Goal: Complete application form: Complete application form

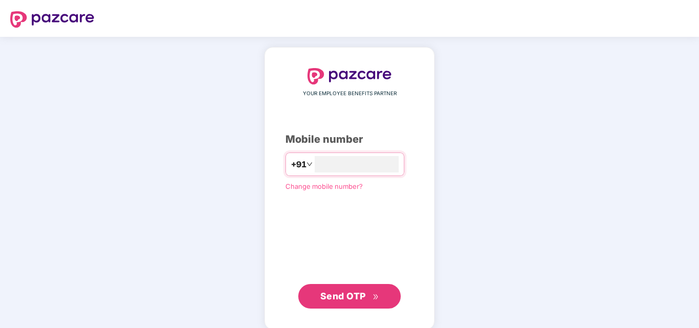
click at [536, 221] on div "YOUR EMPLOYEE BENEFITS PARTNER Mobile number +91 Change mobile number? Send OTP" at bounding box center [349, 188] width 699 height 303
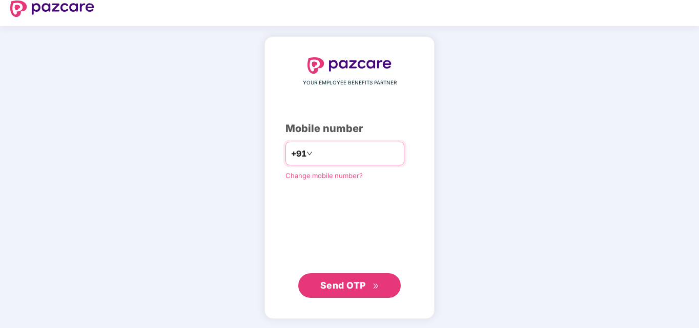
click at [314, 145] on input "number" at bounding box center [356, 153] width 84 height 16
click at [314, 149] on input "number" at bounding box center [356, 153] width 84 height 16
type input "**********"
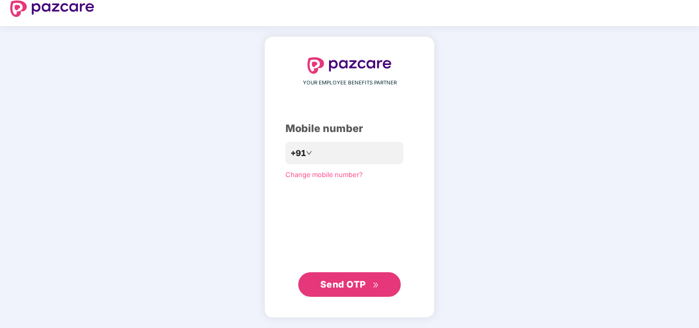
click at [341, 292] on button "Send OTP" at bounding box center [349, 284] width 102 height 25
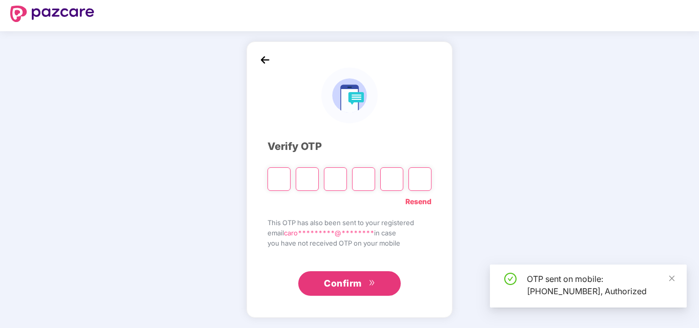
scroll to position [6, 0]
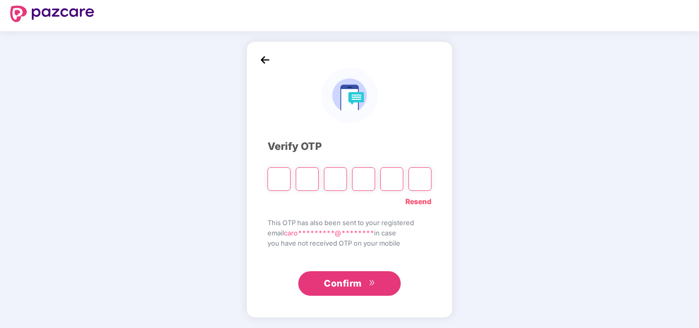
type input "*"
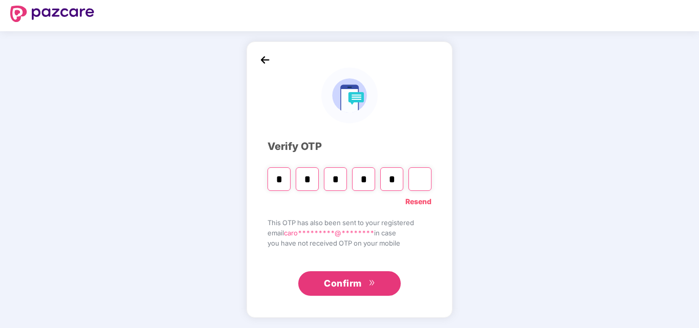
type input "*"
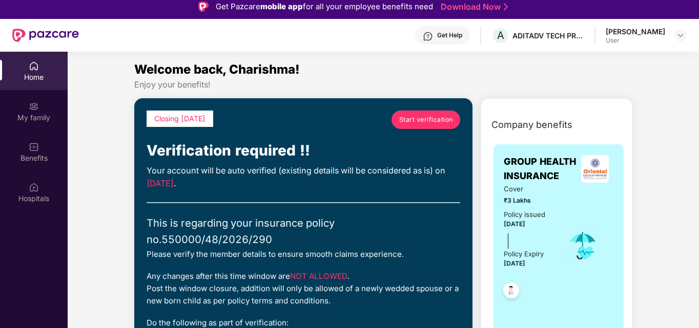
click at [432, 112] on link "Start verification" at bounding box center [425, 120] width 69 height 18
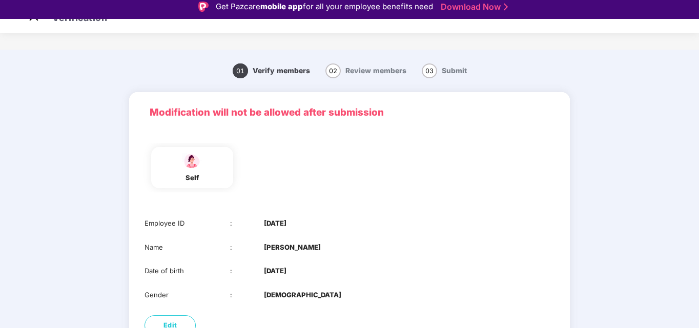
click at [178, 109] on p "Modification will not be allowed after submission" at bounding box center [349, 112] width 399 height 15
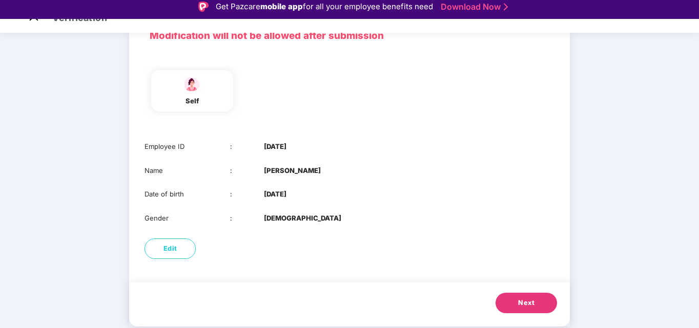
scroll to position [25, 0]
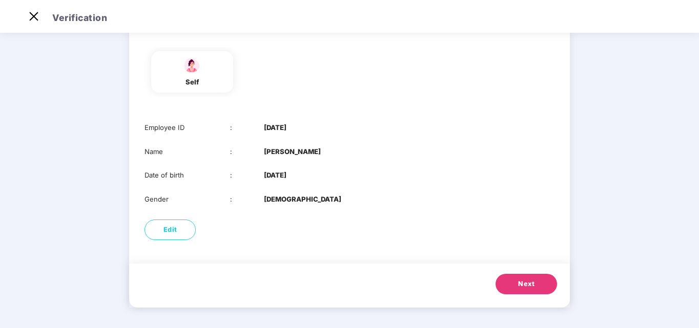
click at [512, 283] on button "Next" at bounding box center [525, 284] width 61 height 20
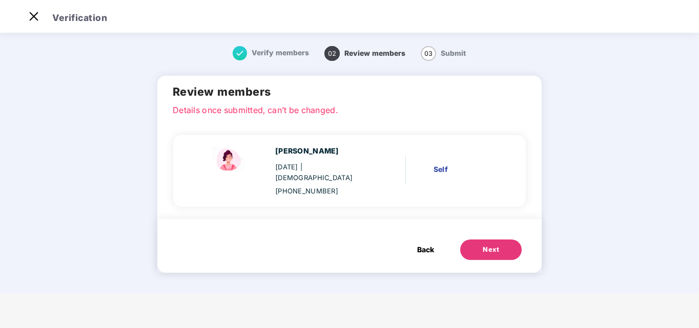
scroll to position [0, 0]
click at [494, 245] on div "Next" at bounding box center [490, 250] width 16 height 10
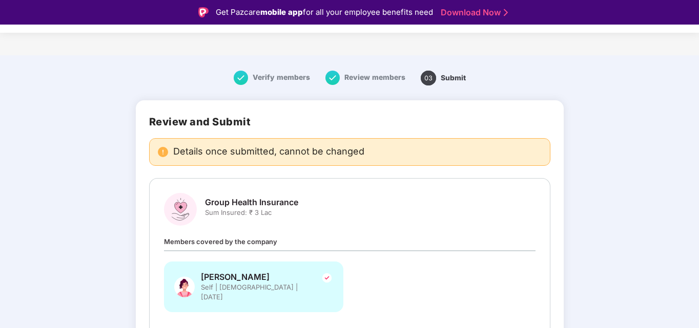
click at [509, 238] on div "Members covered by the company [PERSON_NAME] Self | [DEMOGRAPHIC_DATA] | [DATE]" at bounding box center [349, 279] width 371 height 87
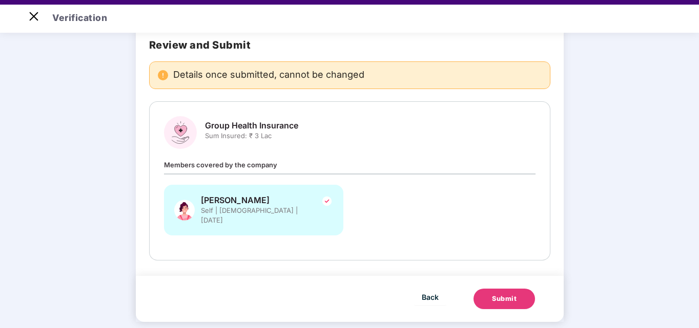
scroll to position [25, 0]
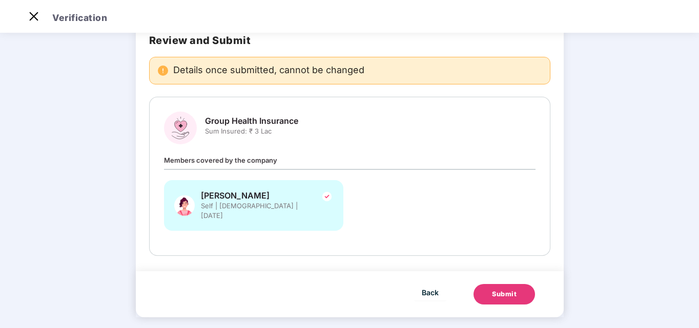
click at [506, 289] on div "Submit" at bounding box center [504, 294] width 25 height 10
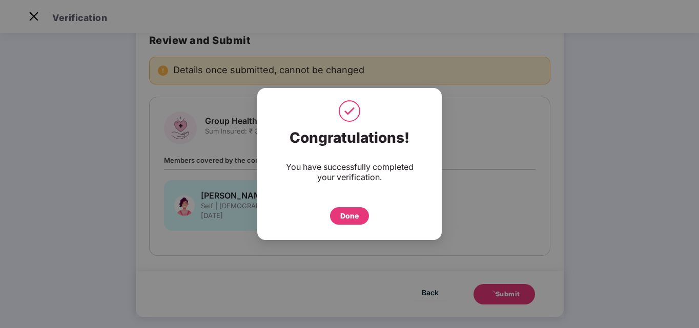
click at [349, 216] on div "Done" at bounding box center [349, 215] width 18 height 11
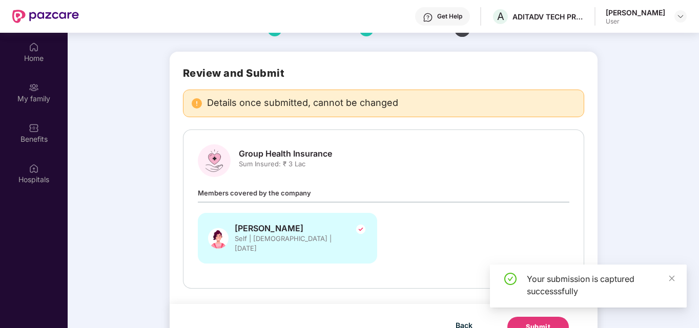
scroll to position [57, 0]
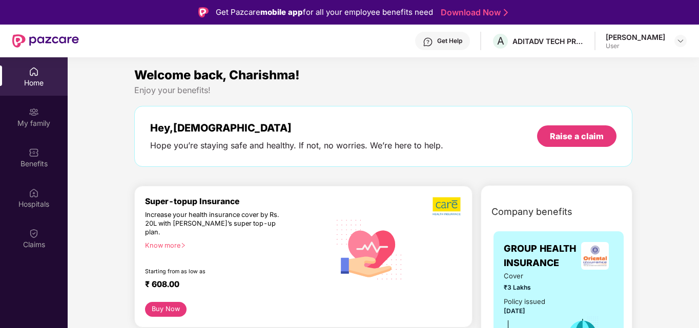
click at [474, 97] on div "Welcome back, Charishma! Enjoy your benefits! Hey, [PERSON_NAME] Hope you’re st…" at bounding box center [383, 122] width 506 height 112
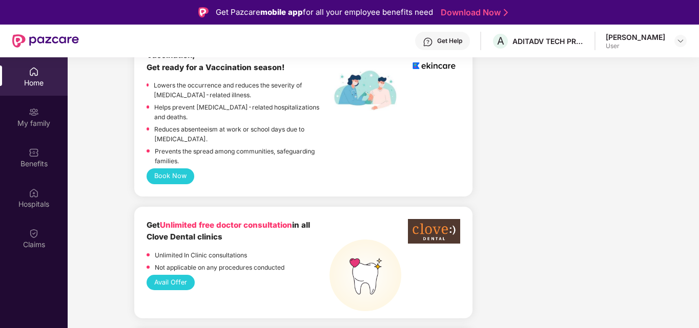
scroll to position [615, 0]
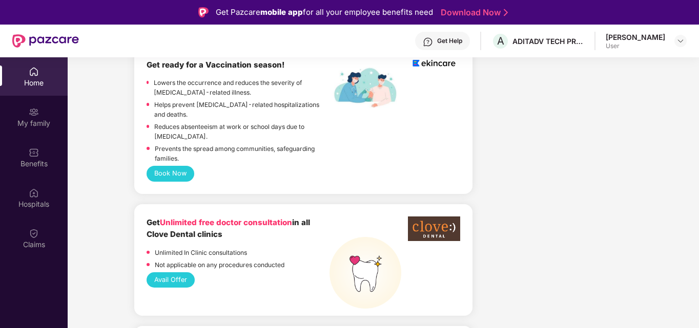
click at [378, 162] on div "Vaccination, Get ready for a Vaccination season! Lowers the occurrence and redu…" at bounding box center [303, 114] width 338 height 160
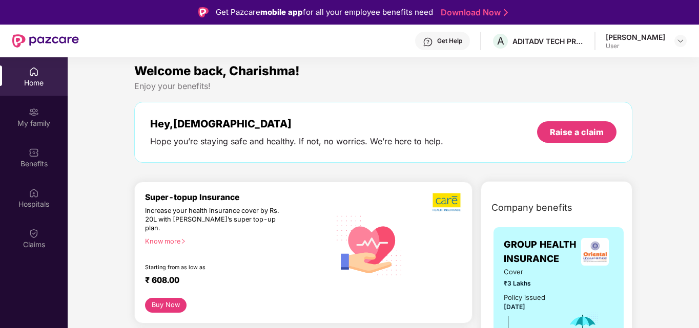
scroll to position [0, 0]
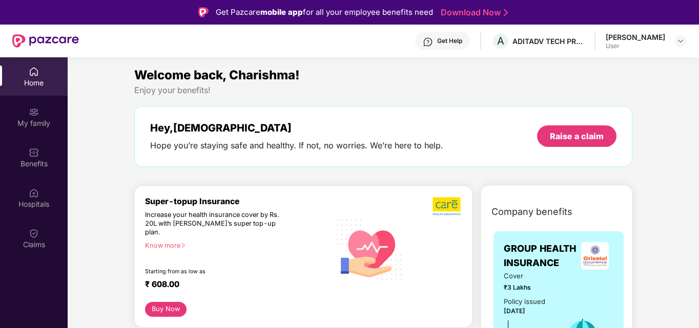
click at [389, 88] on div "Enjoy your benefits!" at bounding box center [383, 90] width 498 height 11
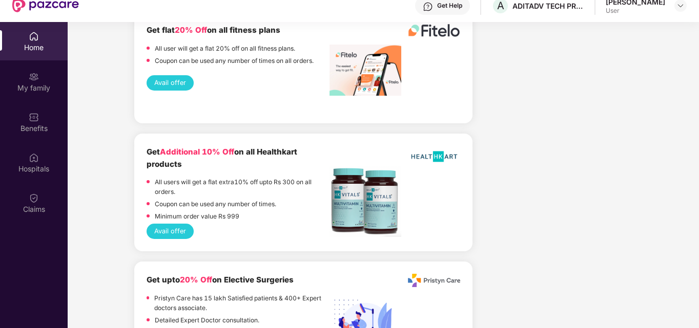
scroll to position [57, 0]
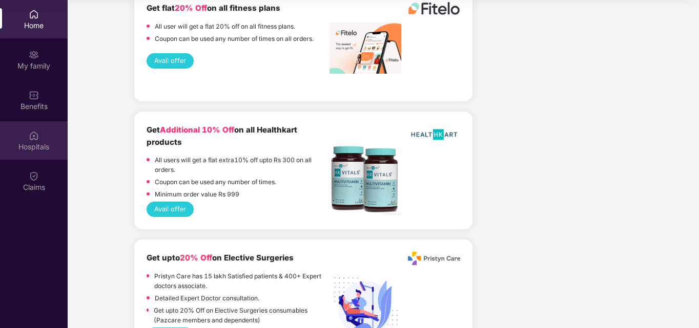
click at [38, 143] on div "Hospitals" at bounding box center [34, 147] width 68 height 10
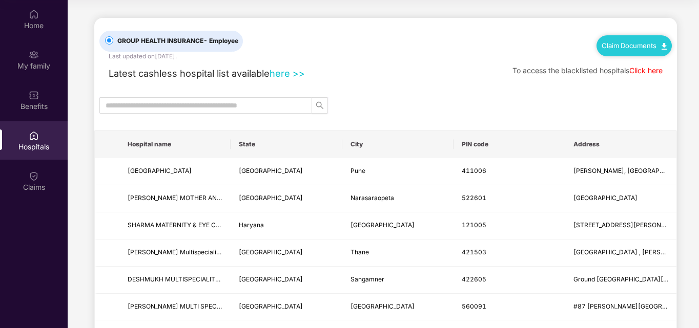
click at [395, 52] on div "GROUP HEALTH INSURANCE - Employee Last updated on [DATE] . Claim Documents" at bounding box center [385, 39] width 572 height 43
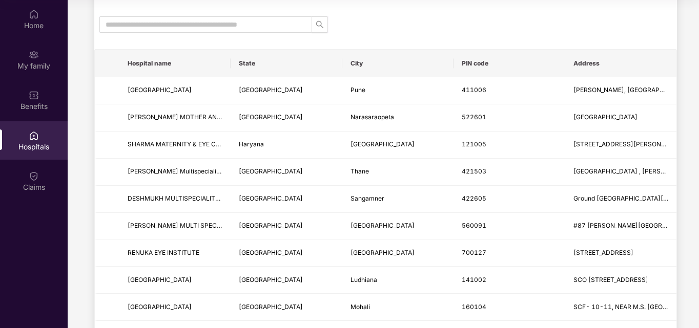
scroll to position [82, 0]
